Goal: Check status: Check status

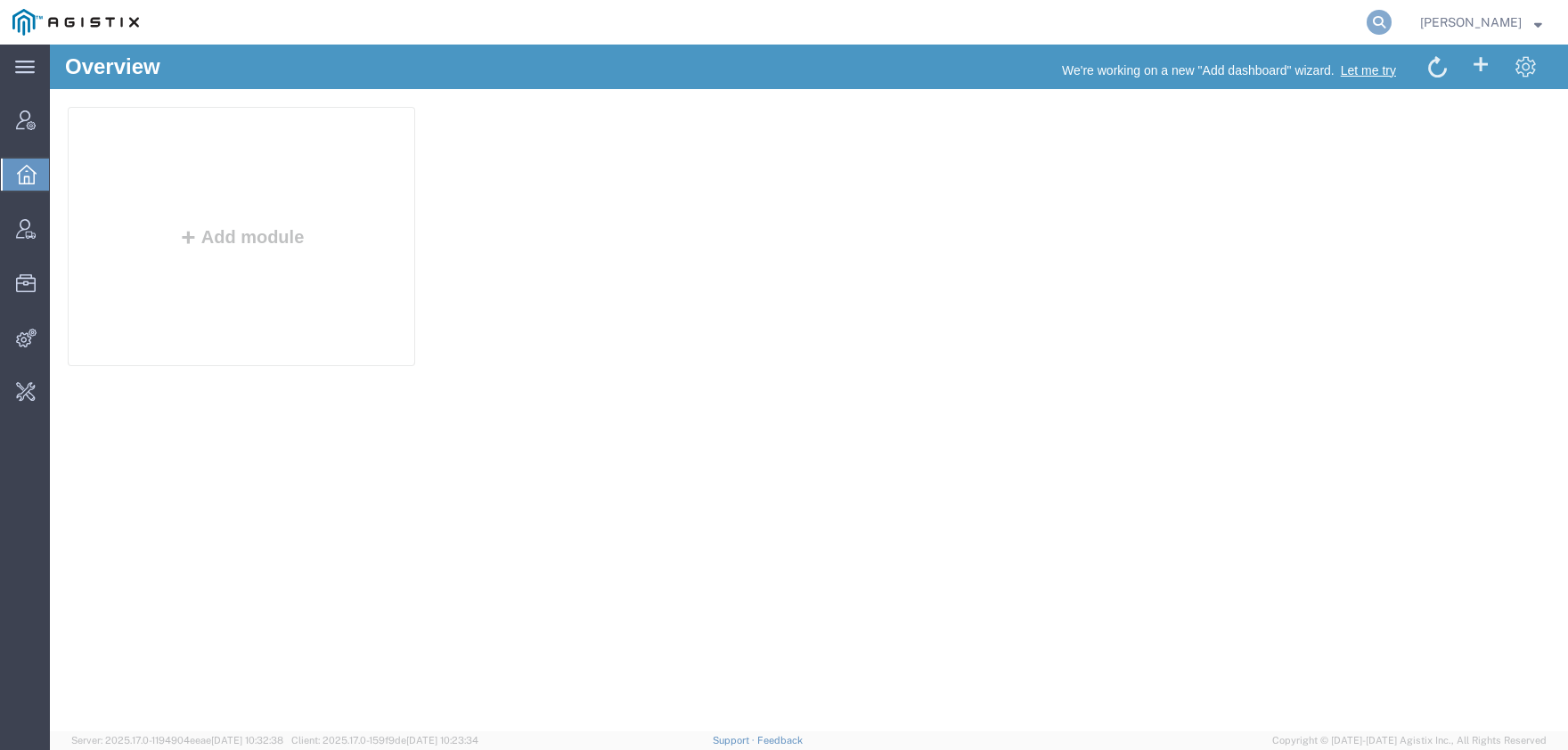
click at [1391, 28] on icon at bounding box center [1379, 22] width 25 height 25
paste input "56469189"
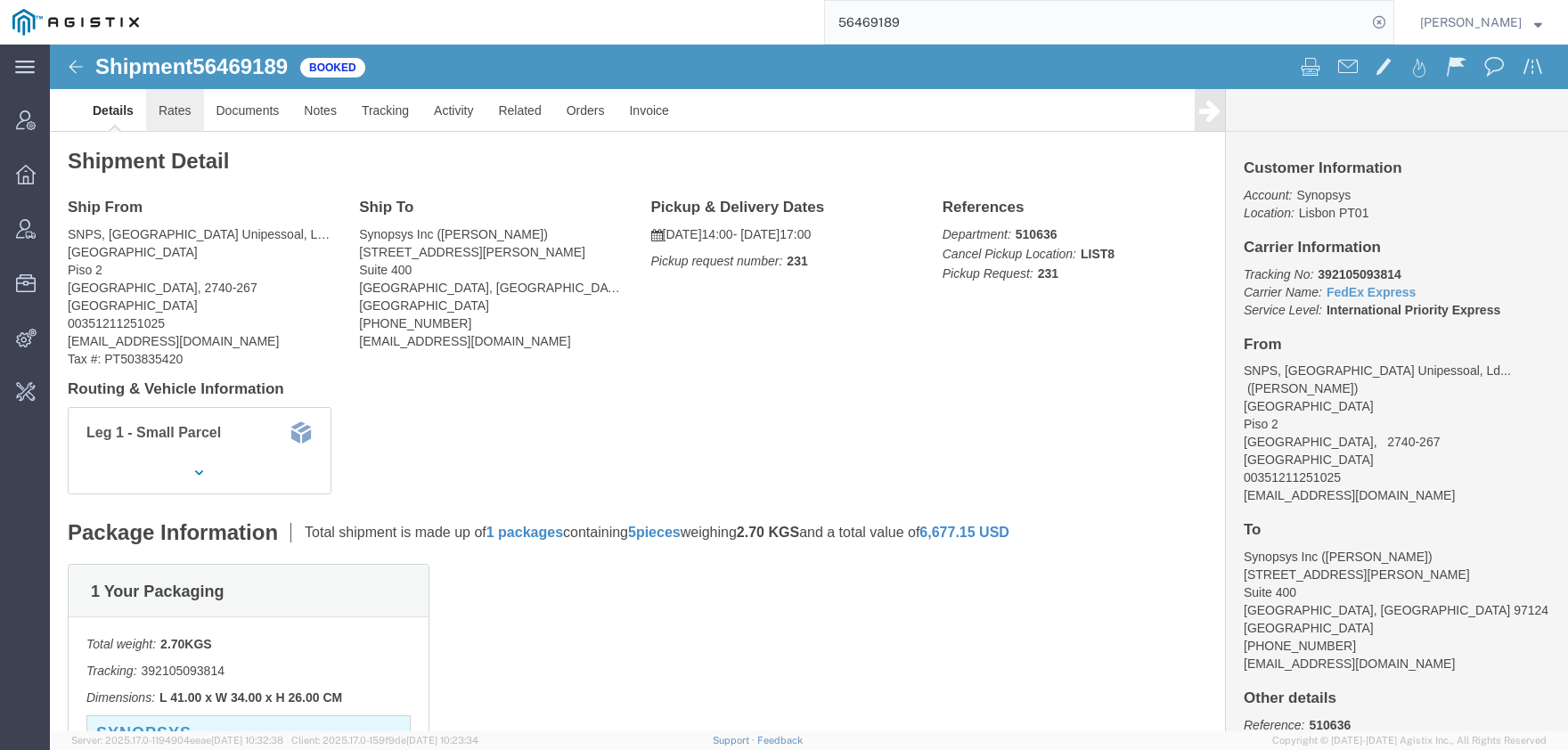
click link "Rates"
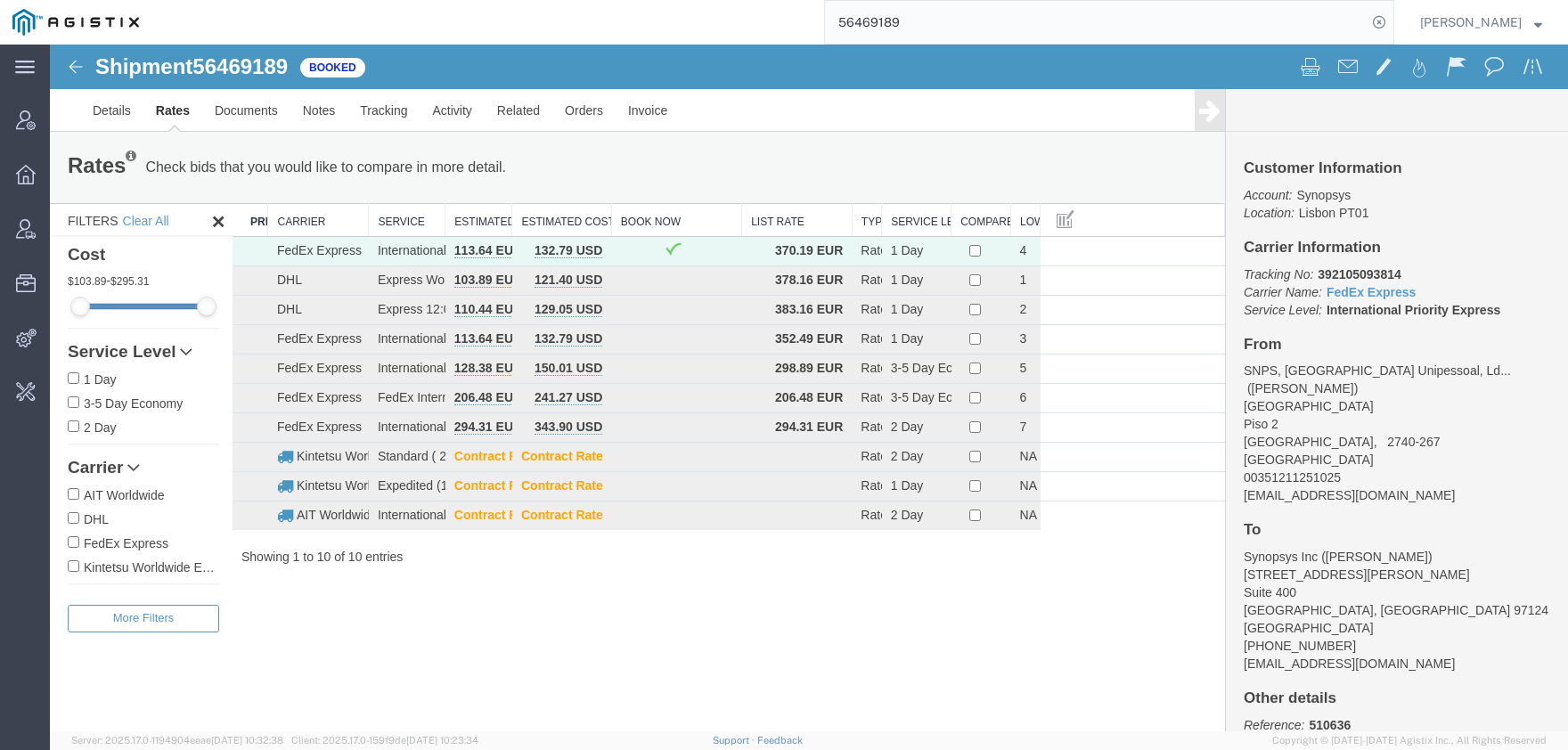
drag, startPoint x: 708, startPoint y: 42, endPoint x: 633, endPoint y: 45, distance: 75.1
click at [825, 42] on input "56469189" at bounding box center [1096, 22] width 542 height 43
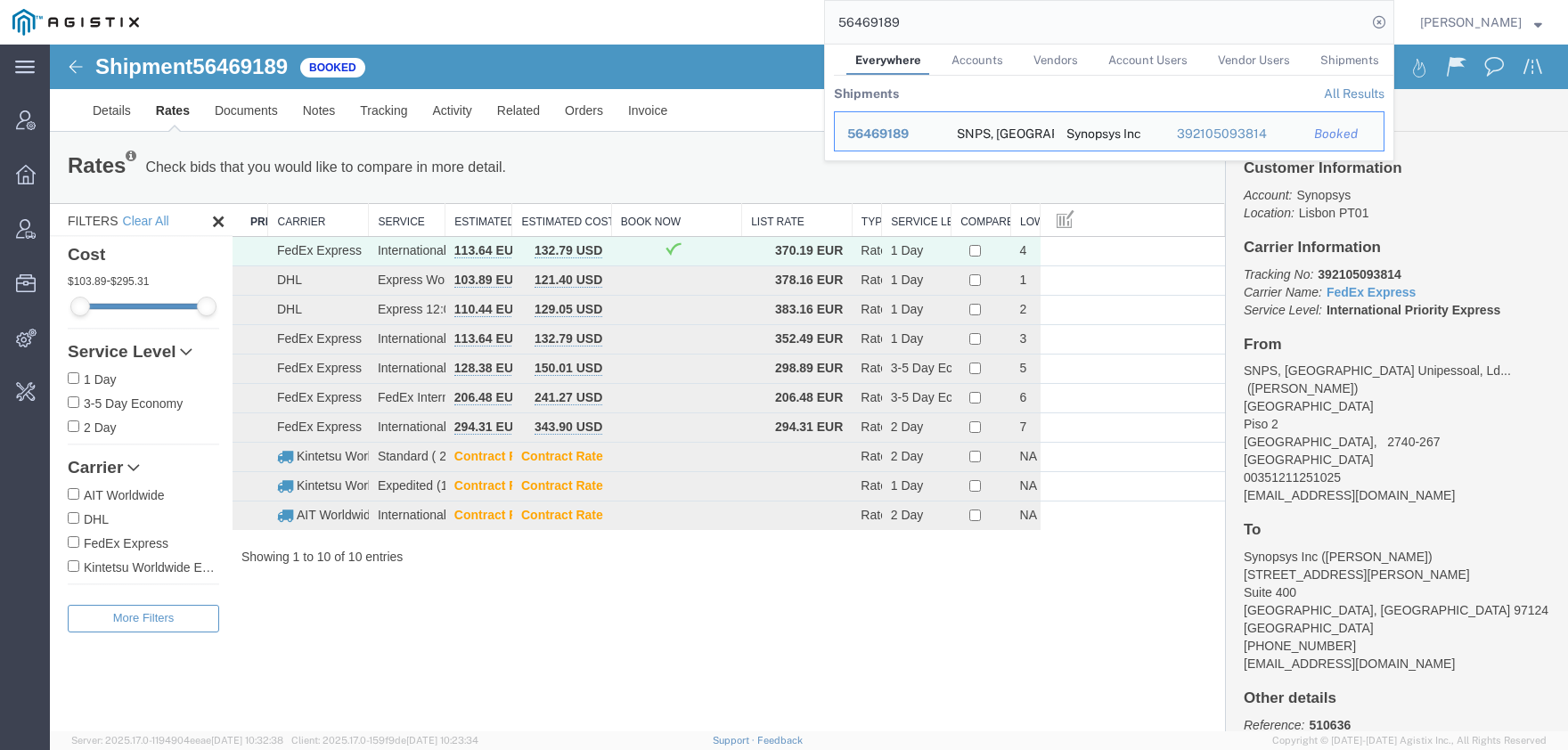
paste input "521888"
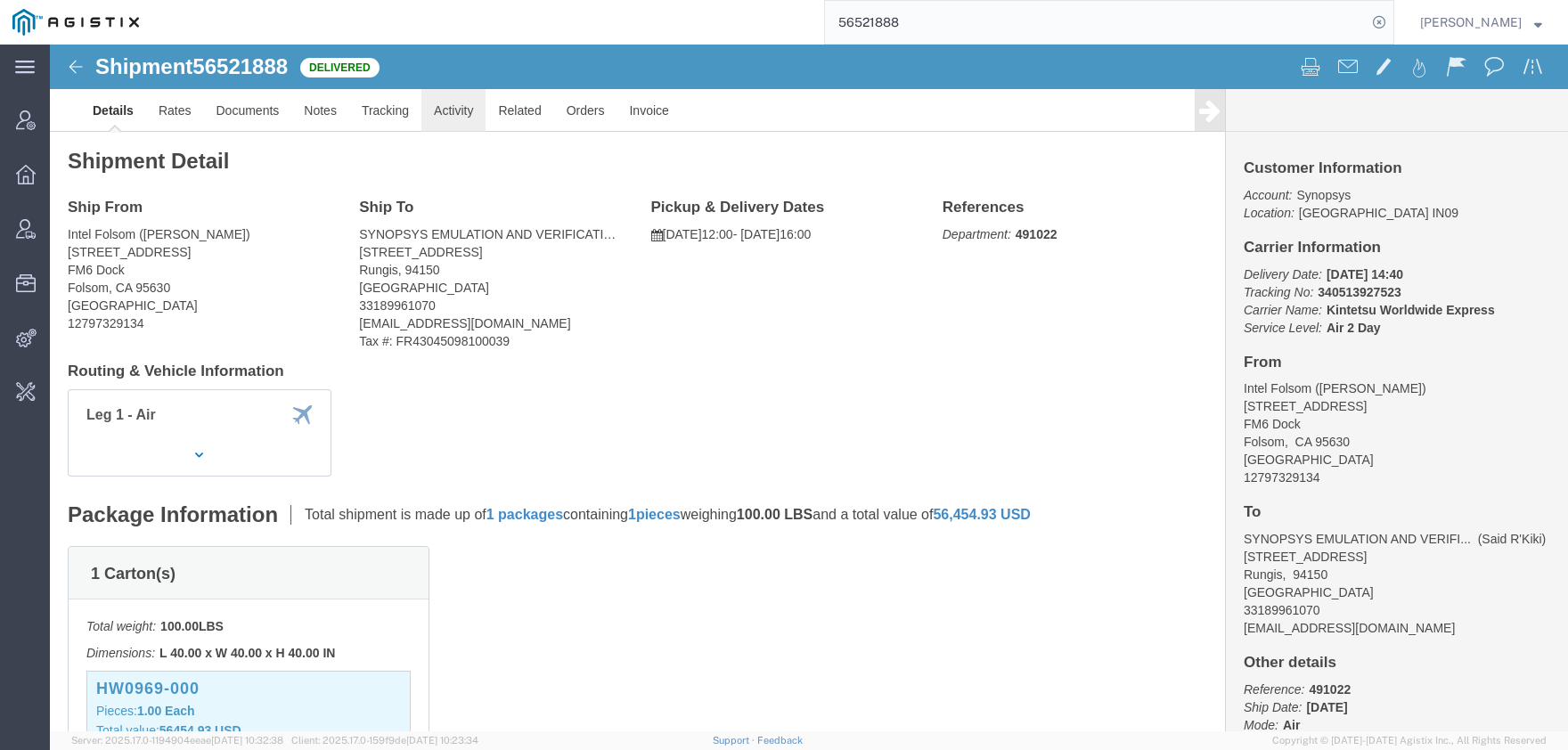
click link "Activity"
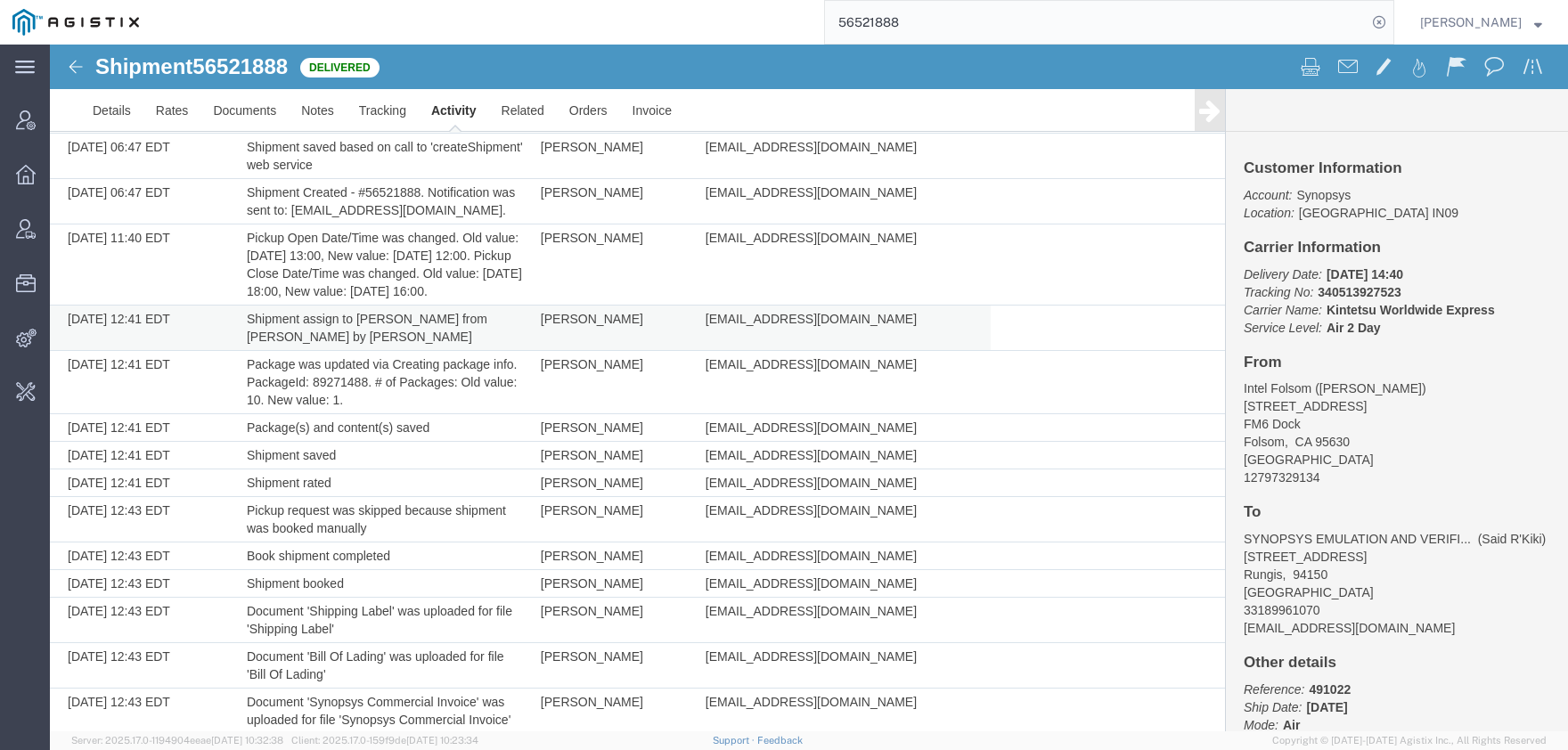
scroll to position [1175, 0]
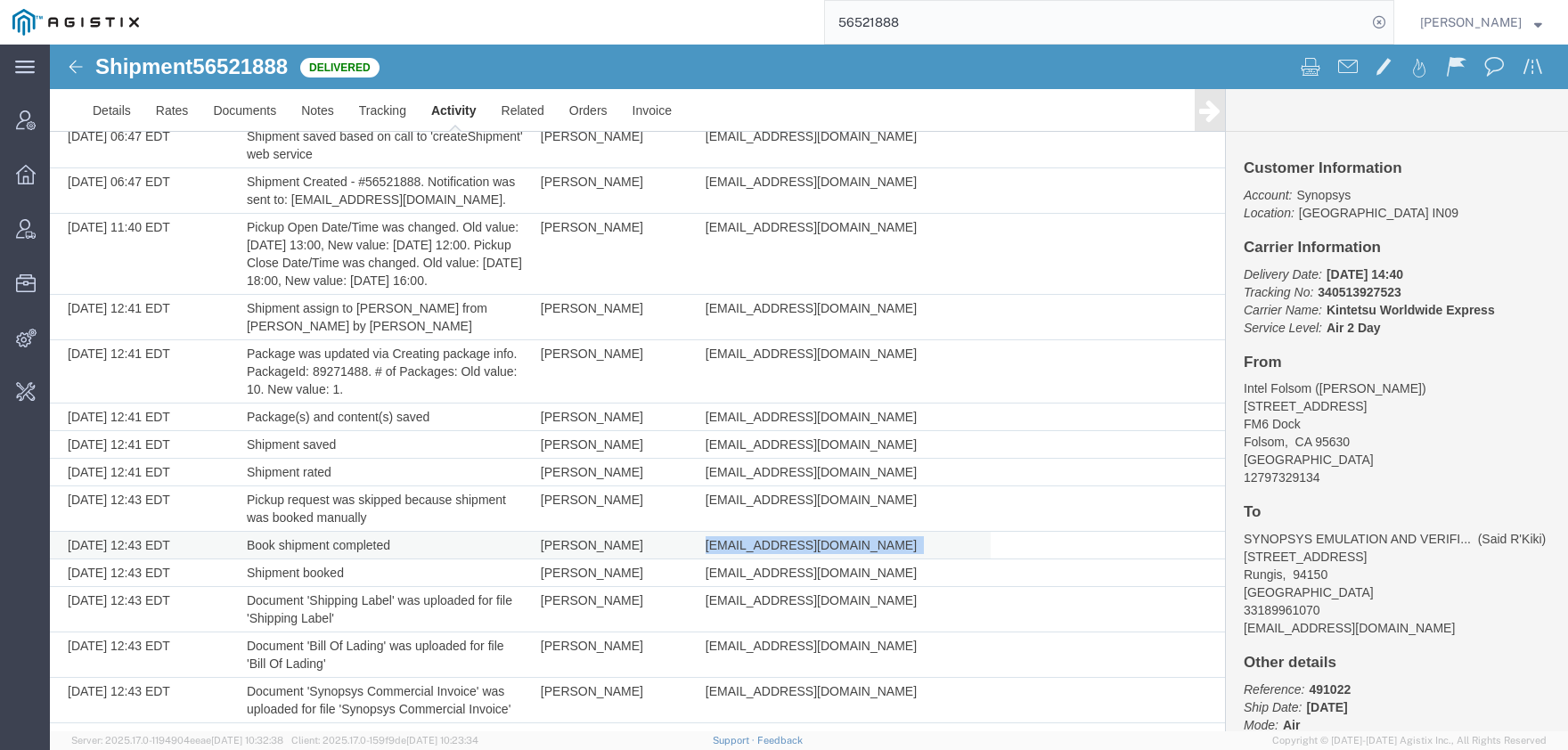
drag, startPoint x: 841, startPoint y: 565, endPoint x: 697, endPoint y: 560, distance: 144.1
click at [697, 559] on td "[EMAIL_ADDRESS][DOMAIN_NAME]" at bounding box center [844, 545] width 294 height 28
copy td "[EMAIL_ADDRESS][DOMAIN_NAME]"
click at [188, 110] on link "Rates" at bounding box center [172, 110] width 58 height 43
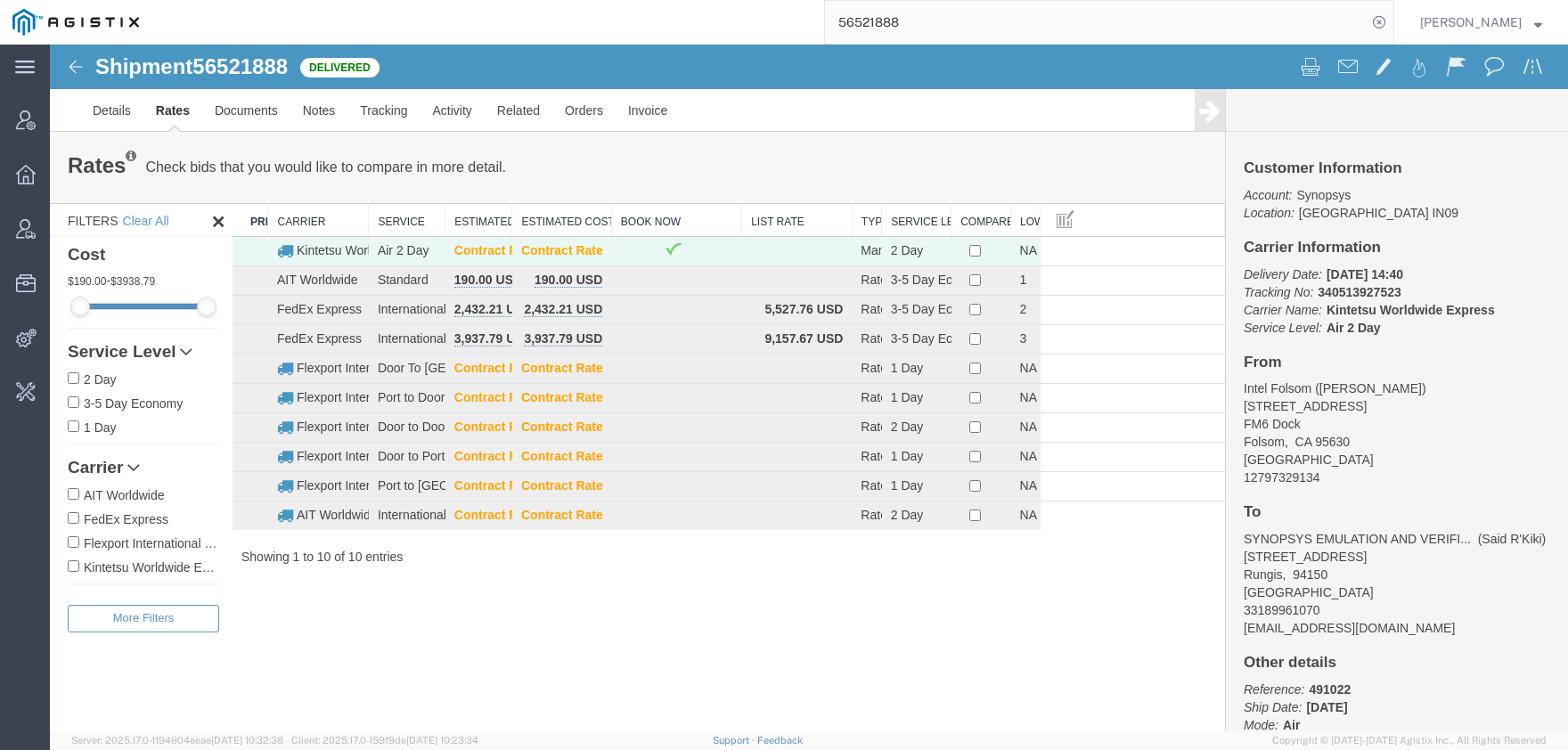
click at [874, 31] on input "56521888" at bounding box center [1096, 22] width 542 height 43
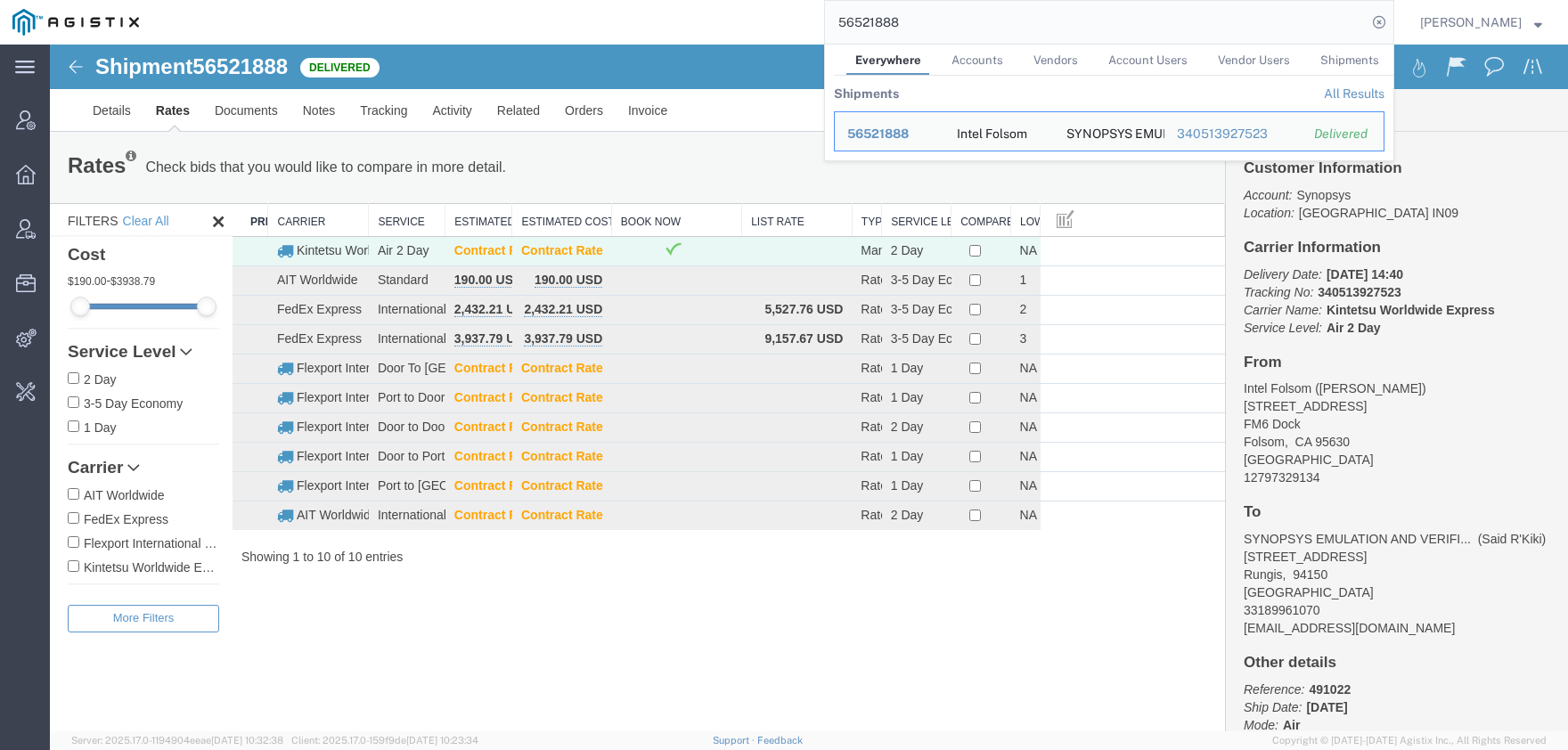
paste input "2414"
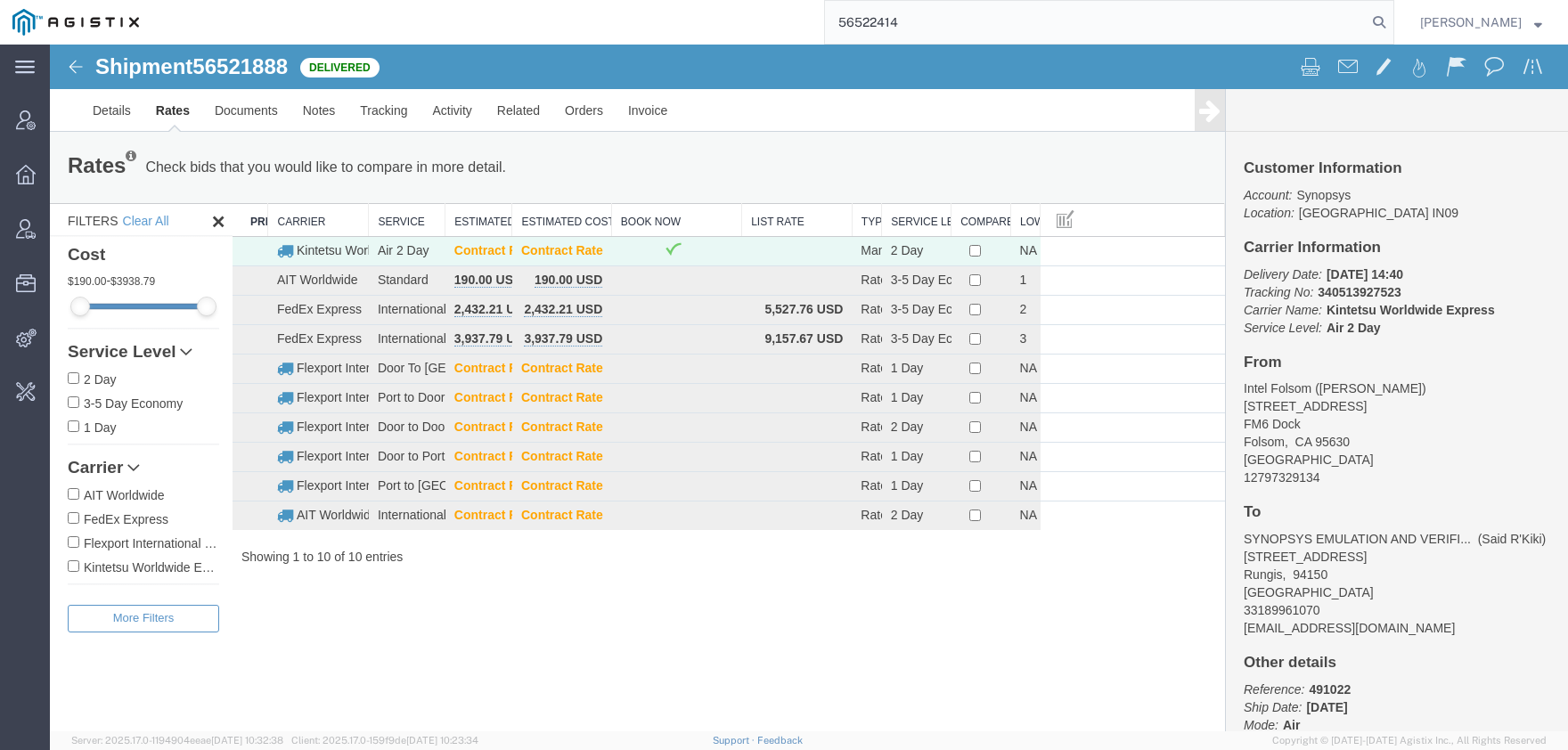
type input "56522414"
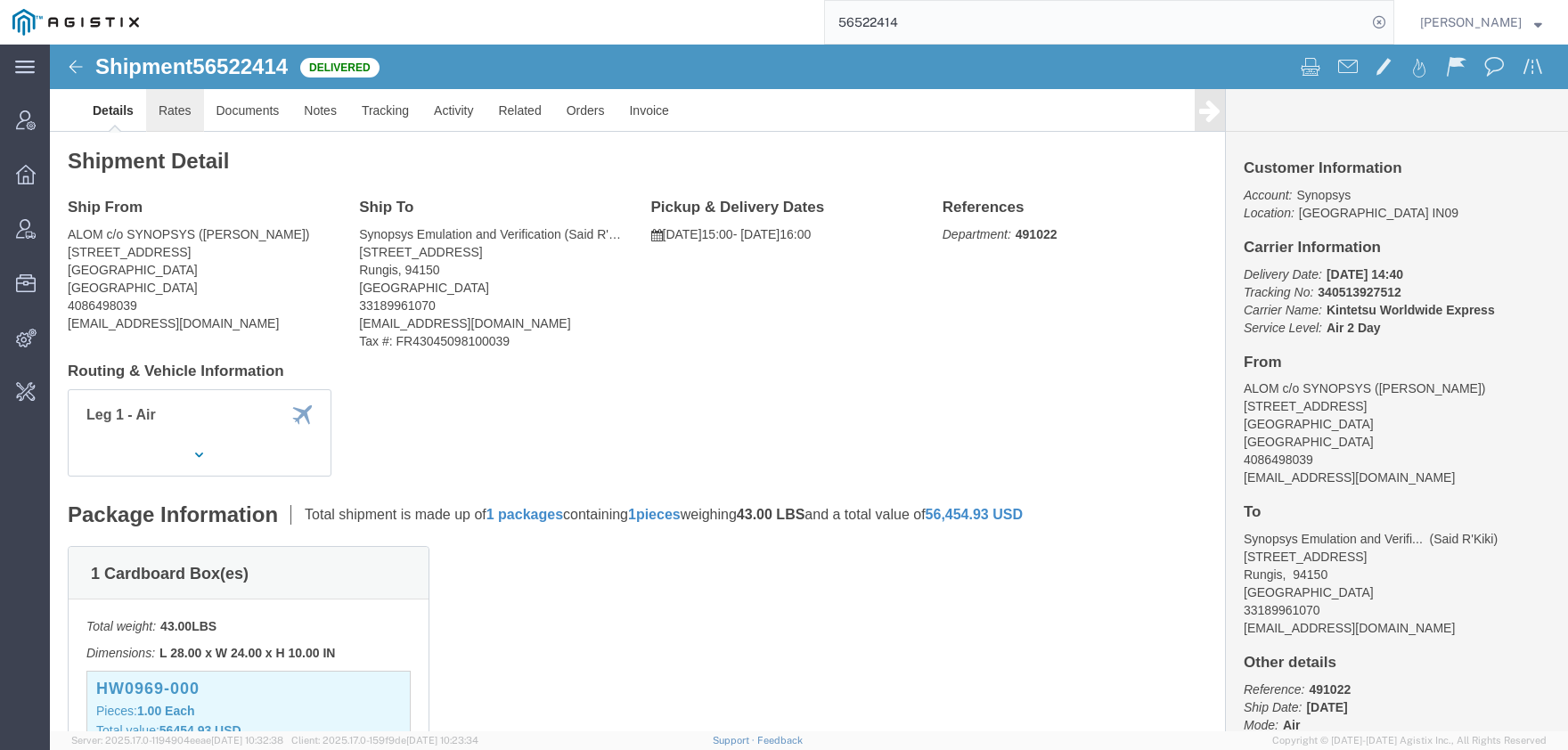
click link "Rates"
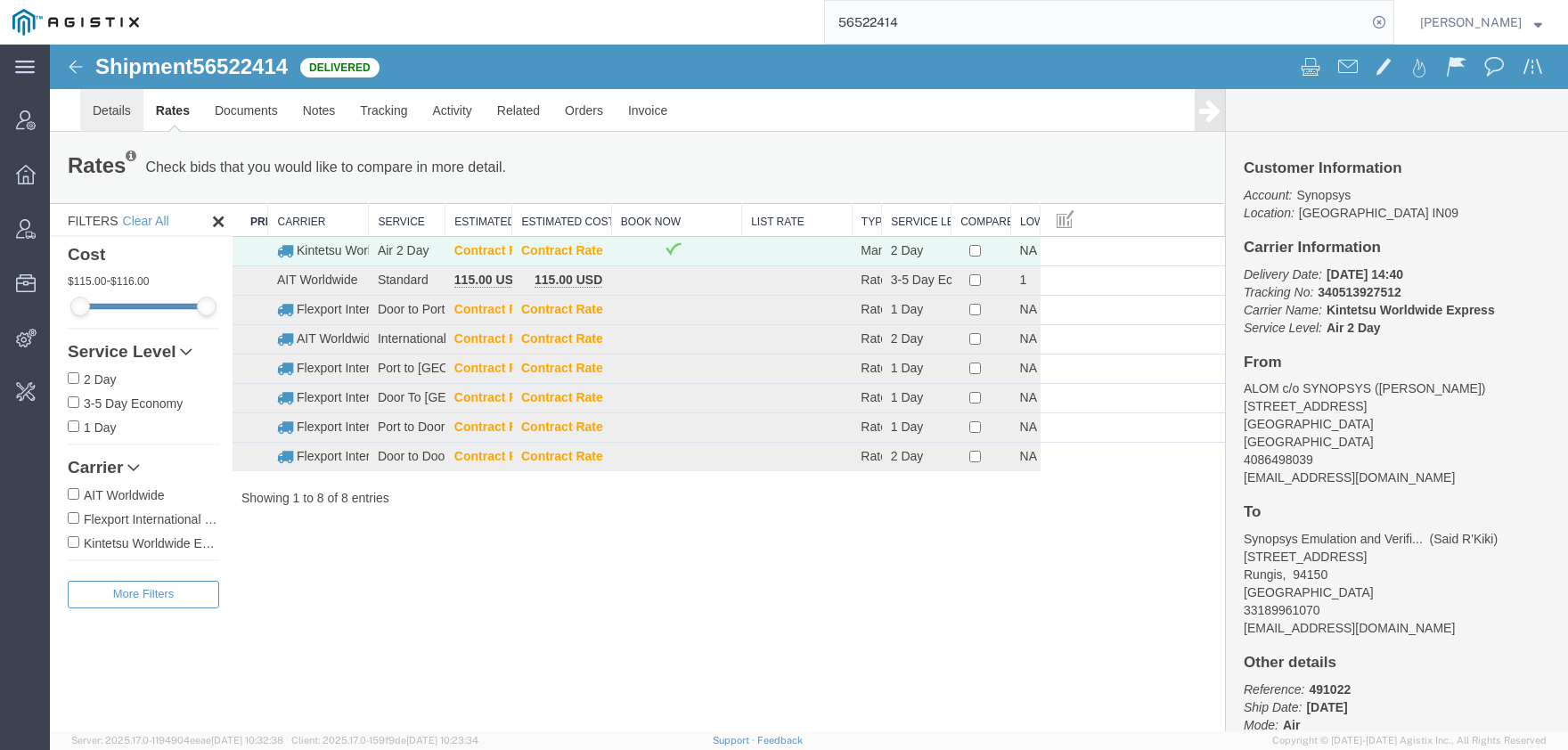
click at [120, 113] on link "Details" at bounding box center [112, 110] width 64 height 43
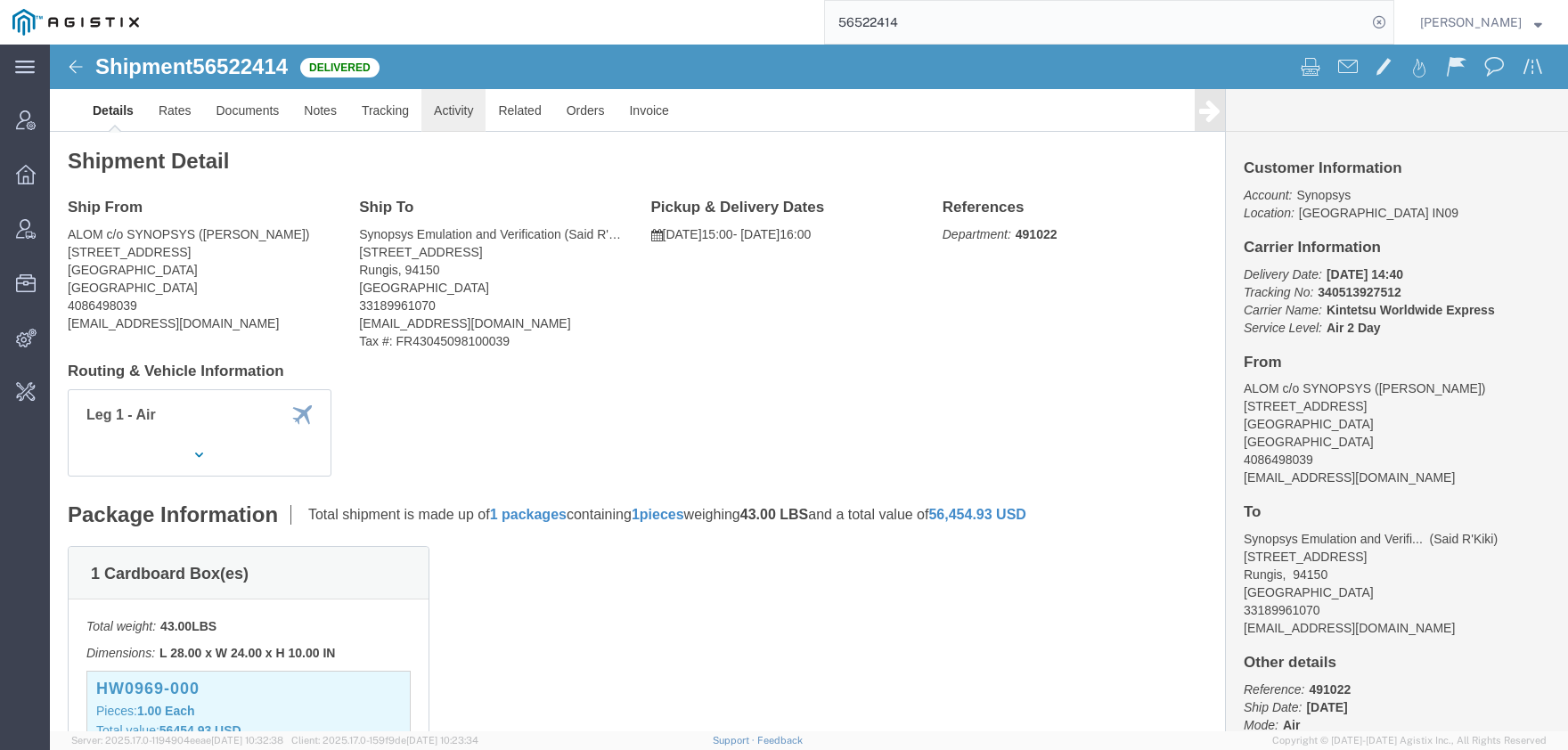
click link "Activity"
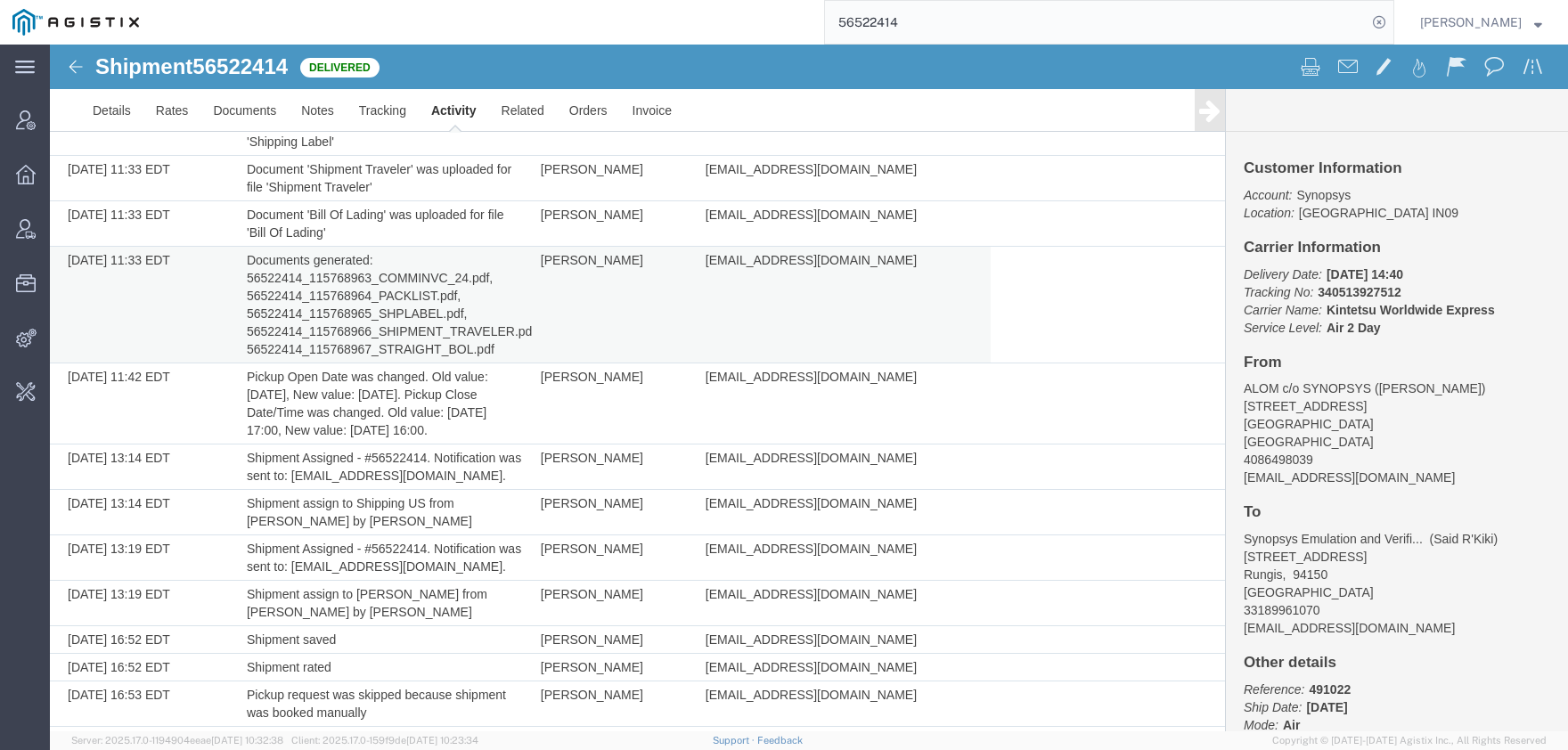
scroll to position [1077, 0]
